Goal: Task Accomplishment & Management: Use online tool/utility

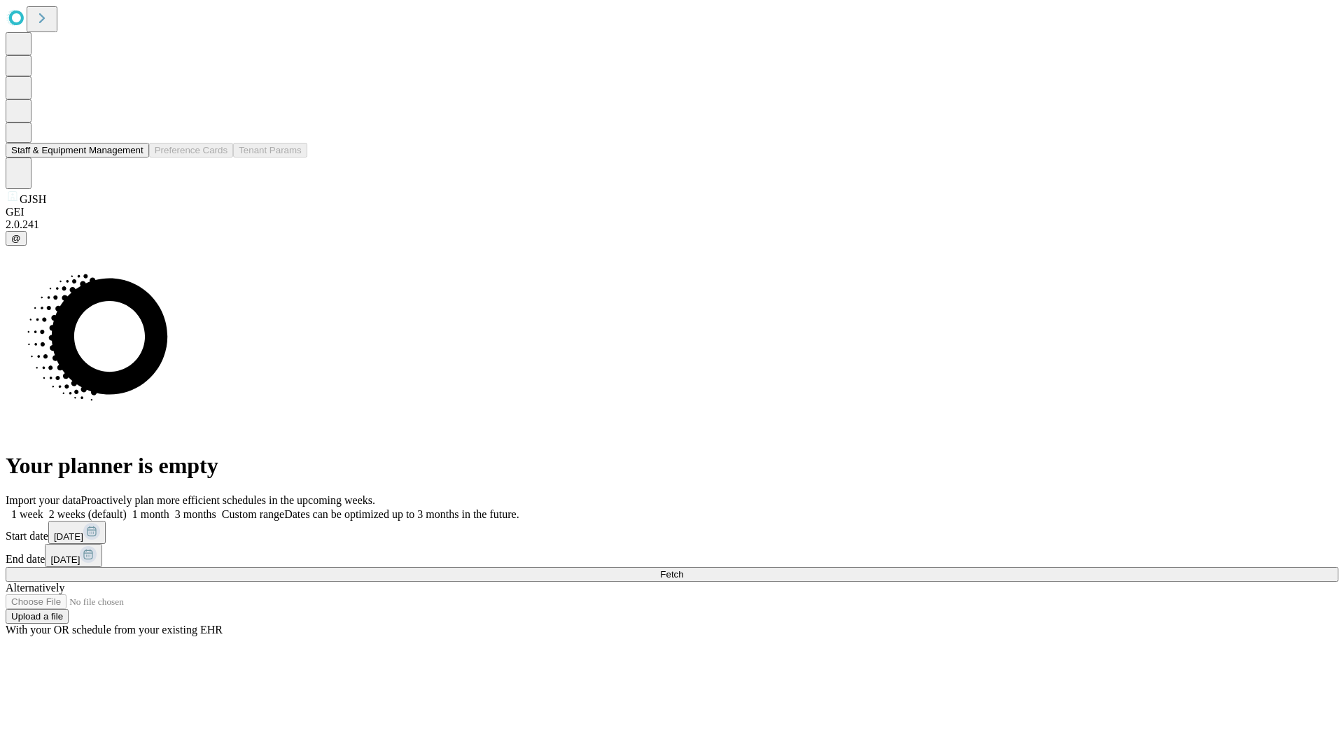
click at [131, 158] on button "Staff & Equipment Management" at bounding box center [78, 150] width 144 height 15
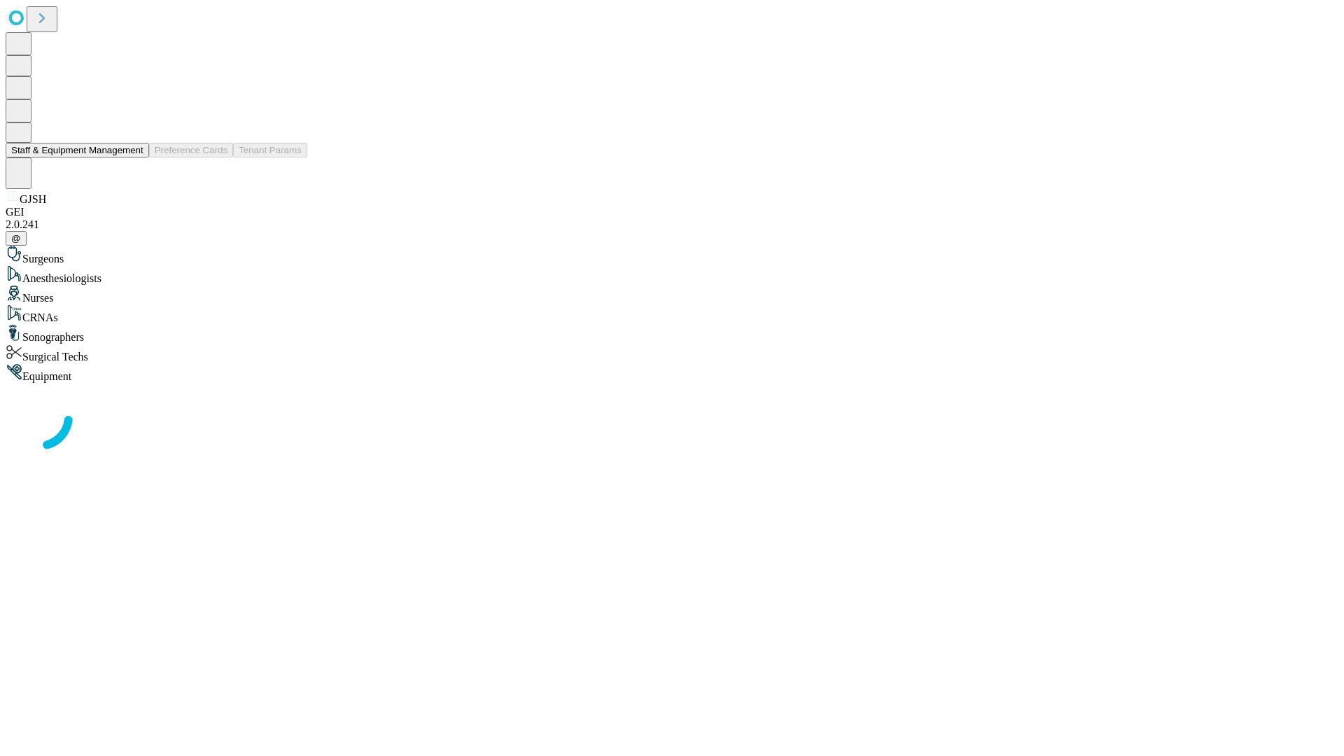
click at [134, 158] on button "Staff & Equipment Management" at bounding box center [78, 150] width 144 height 15
